Goal: Navigation & Orientation: Find specific page/section

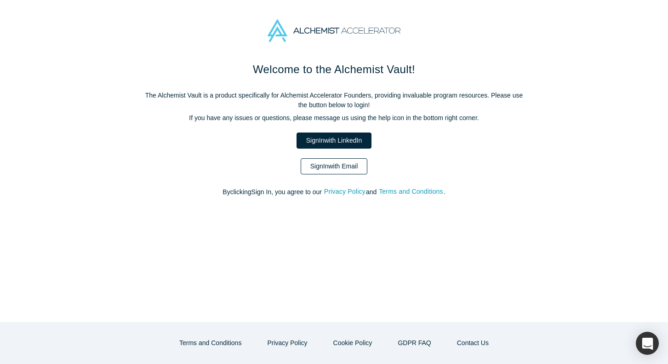
click at [320, 169] on link "Sign In with Email" at bounding box center [334, 166] width 67 height 16
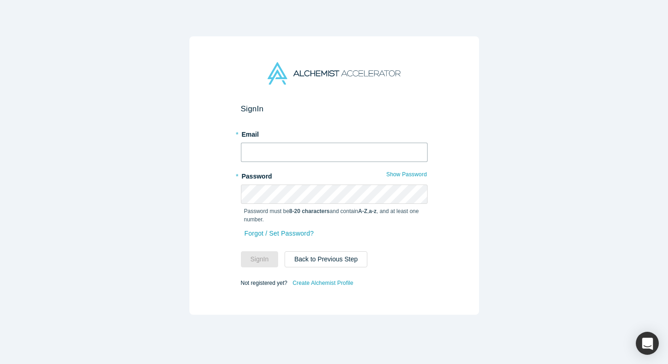
click at [267, 150] on input "text" at bounding box center [334, 152] width 187 height 19
type input "[EMAIL_ADDRESS][DOMAIN_NAME]"
click at [254, 261] on button "Sign In" at bounding box center [260, 259] width 38 height 16
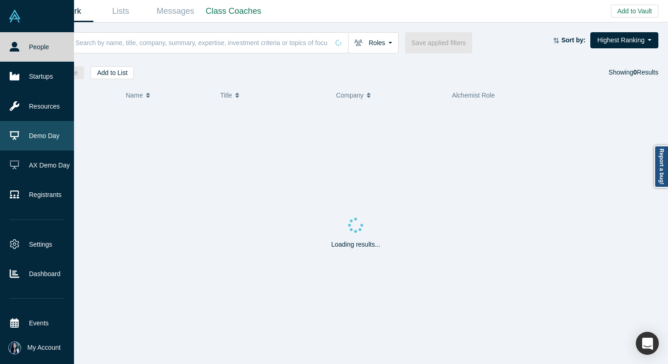
click at [35, 135] on link "Demo Day" at bounding box center [37, 135] width 74 height 29
